Goal: Task Accomplishment & Management: Manage account settings

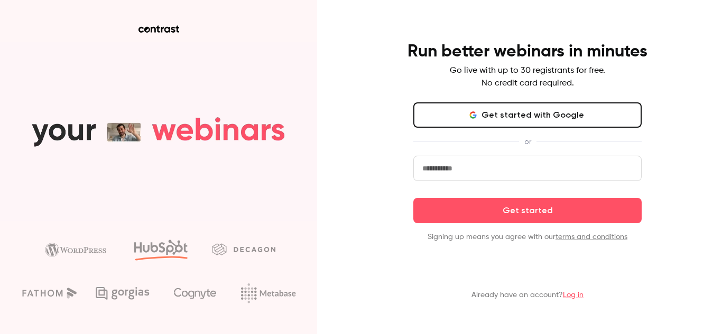
click at [631, 106] on button "Get started with Google" at bounding box center [527, 114] width 228 height 25
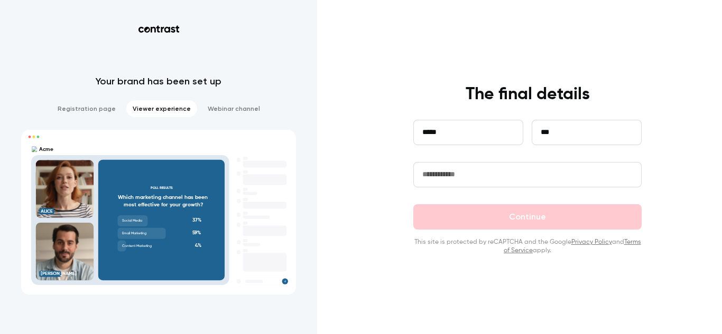
click at [465, 165] on input "text" at bounding box center [527, 174] width 228 height 25
click at [465, 177] on input "text" at bounding box center [527, 174] width 228 height 25
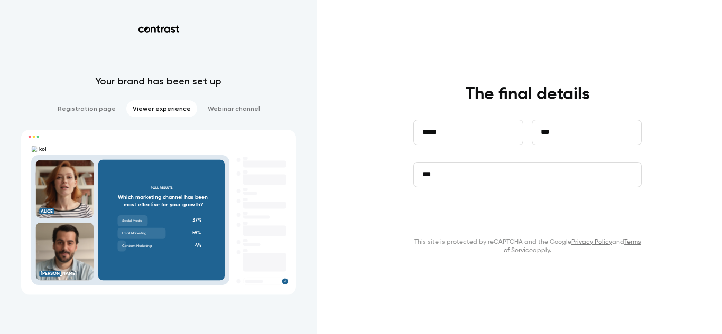
type input "***"
click at [489, 218] on button "Continue" at bounding box center [527, 216] width 228 height 25
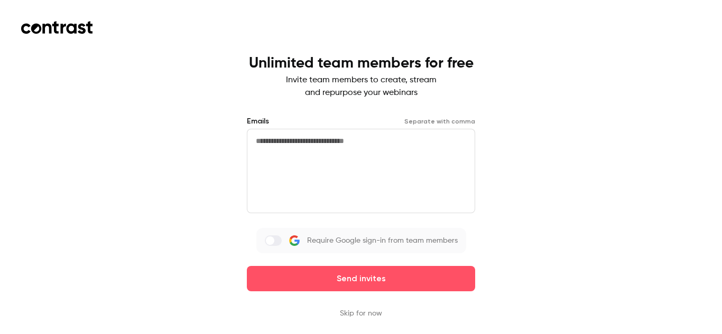
click at [372, 311] on button "Skip for now" at bounding box center [361, 313] width 42 height 11
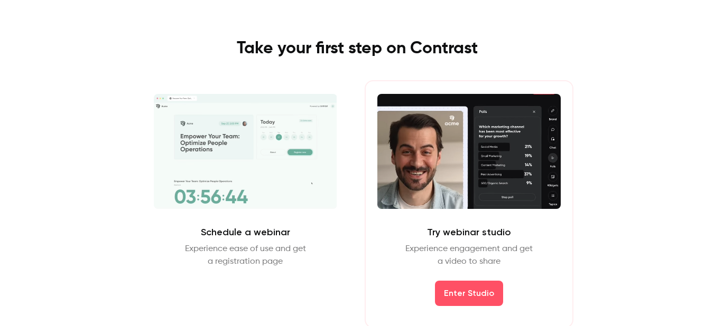
scroll to position [36, 0]
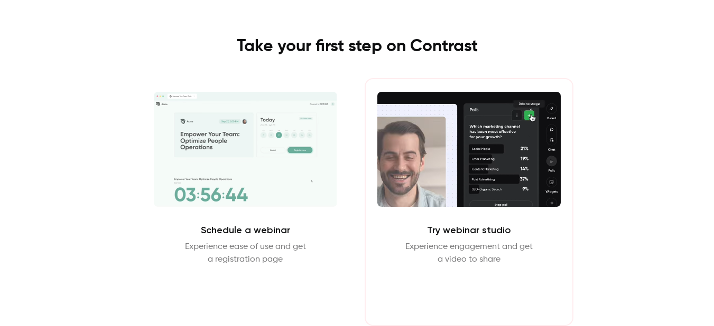
click at [478, 289] on button "Enter Studio" at bounding box center [469, 291] width 68 height 25
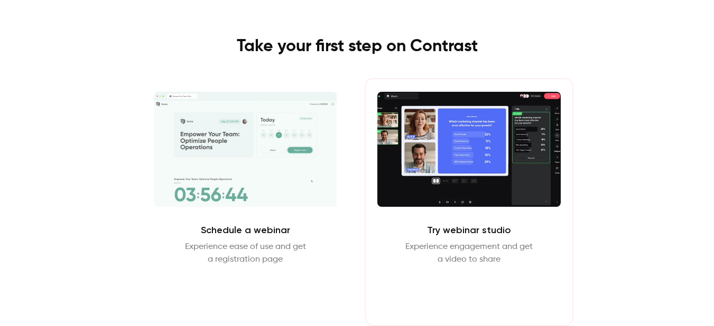
click at [476, 289] on button "Enter Studio" at bounding box center [469, 291] width 68 height 25
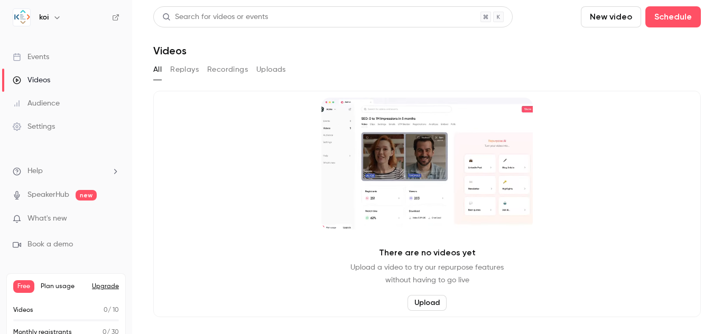
click at [54, 78] on link "Videos" at bounding box center [66, 80] width 132 height 23
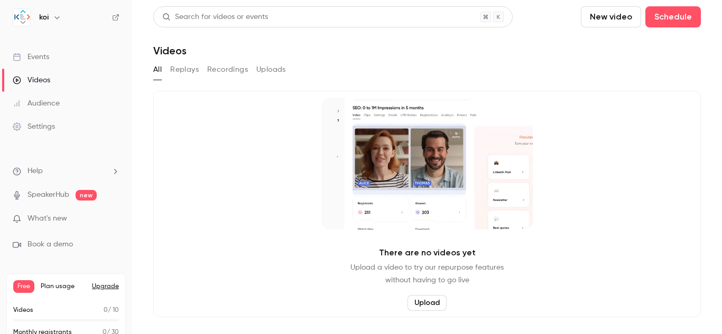
click at [183, 67] on button "Replays" at bounding box center [184, 69] width 29 height 17
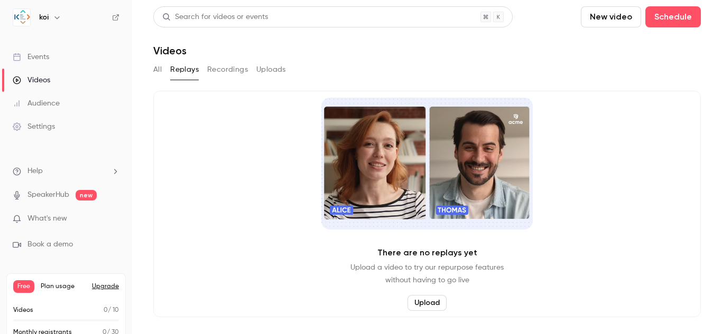
click at [214, 70] on button "Recordings" at bounding box center [227, 69] width 41 height 17
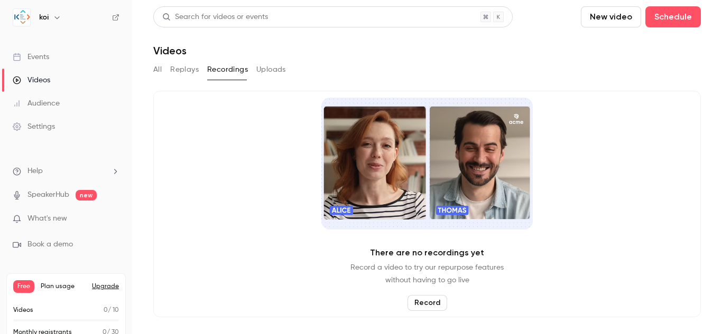
click at [64, 194] on link "SpeakerHub" at bounding box center [48, 195] width 42 height 11
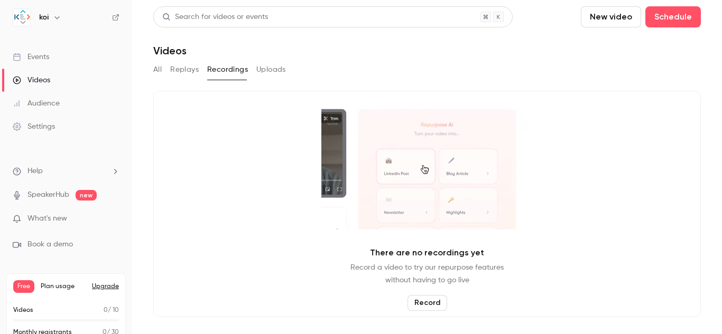
click at [191, 66] on button "Replays" at bounding box center [184, 69] width 29 height 17
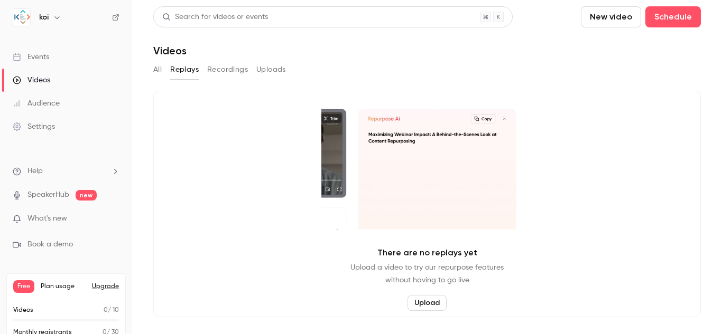
click at [155, 66] on button "All" at bounding box center [157, 69] width 8 height 17
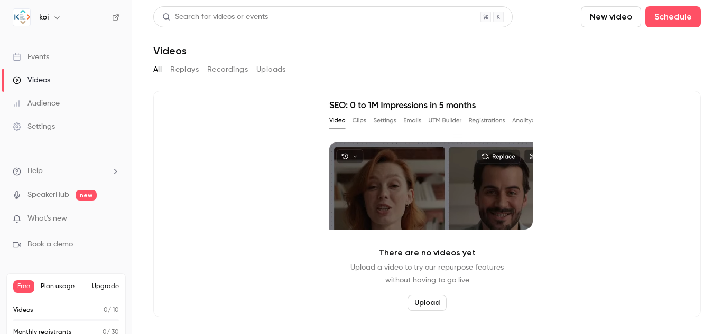
click at [57, 104] on div "Audience" at bounding box center [36, 103] width 47 height 11
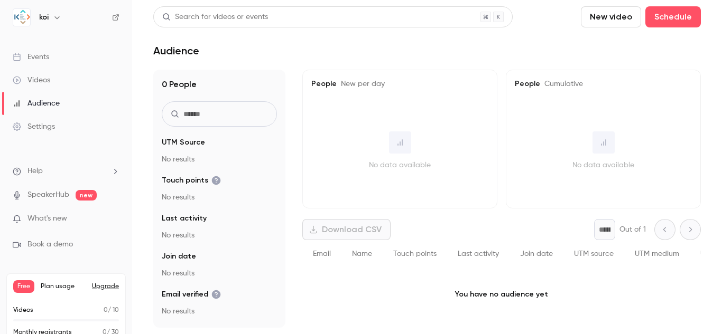
click at [32, 61] on div "Events" at bounding box center [31, 57] width 36 height 11
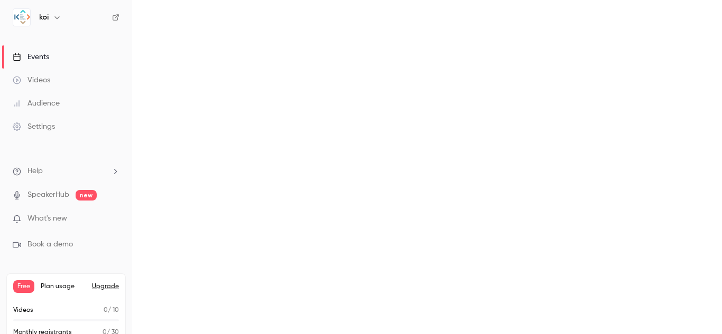
click at [32, 61] on div "Events" at bounding box center [31, 57] width 36 height 11
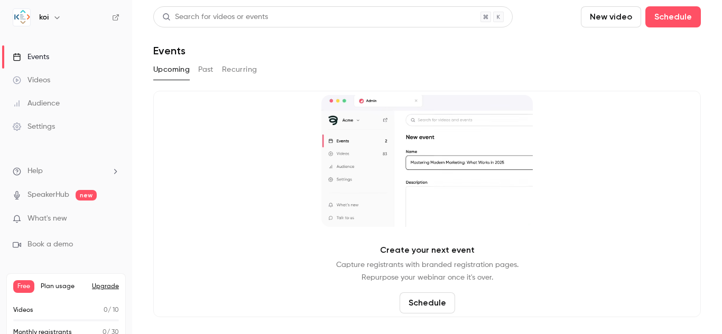
click at [61, 107] on link "Audience" at bounding box center [66, 103] width 132 height 23
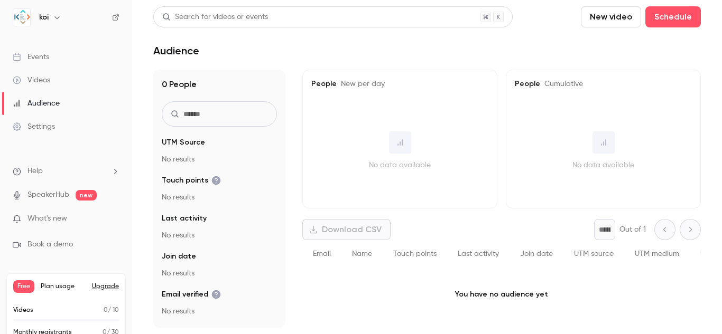
click at [45, 59] on div "Events" at bounding box center [31, 57] width 36 height 11
